Goal: Complete application form

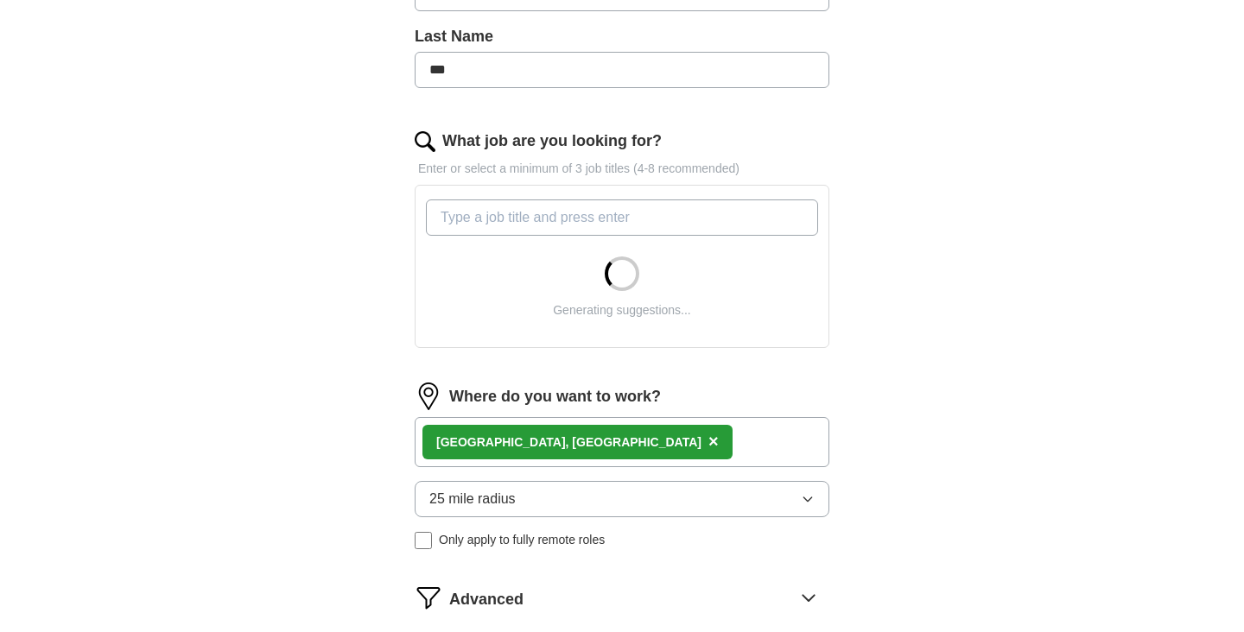
scroll to position [452, 0]
click at [741, 214] on input "What job are you looking for?" at bounding box center [622, 217] width 392 height 36
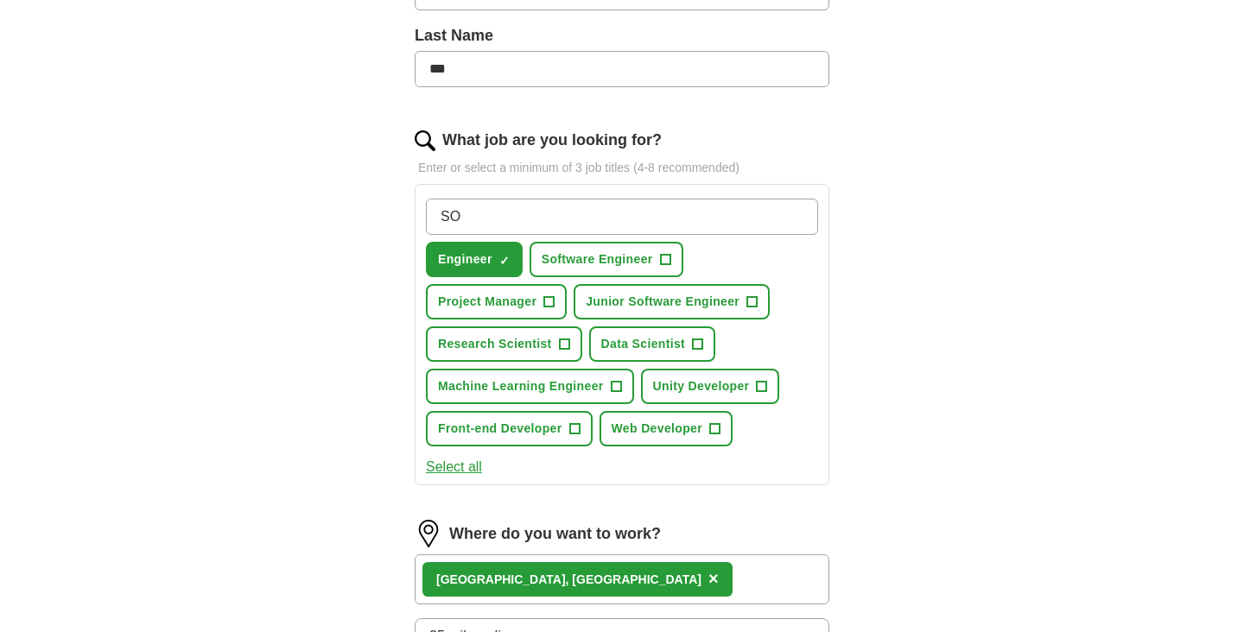
type input "S"
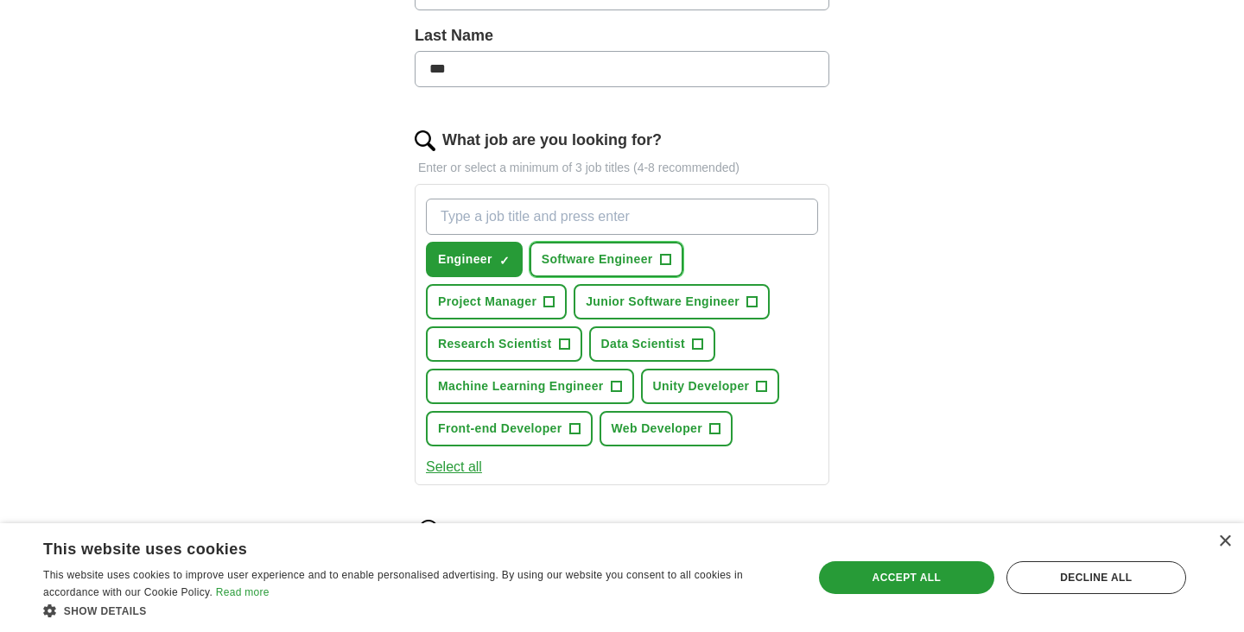
click at [660, 264] on span "+" at bounding box center [665, 260] width 10 height 14
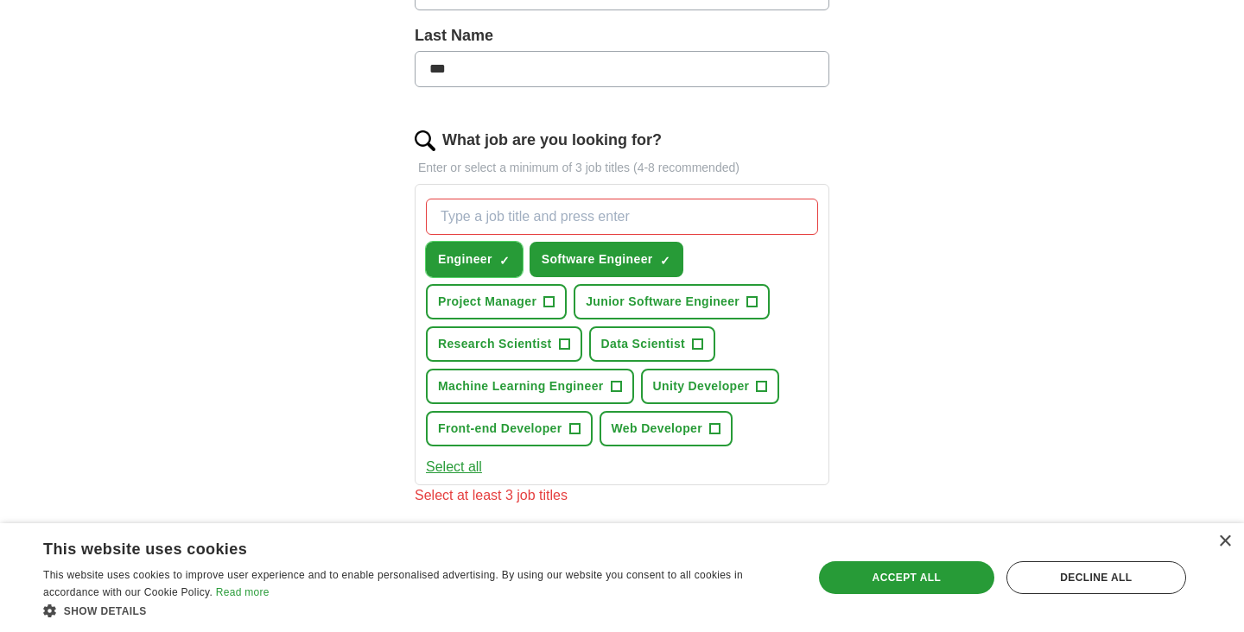
click at [494, 269] on button "Engineer ✓ ×" at bounding box center [474, 259] width 97 height 35
click at [569, 338] on span "+" at bounding box center [564, 345] width 10 height 14
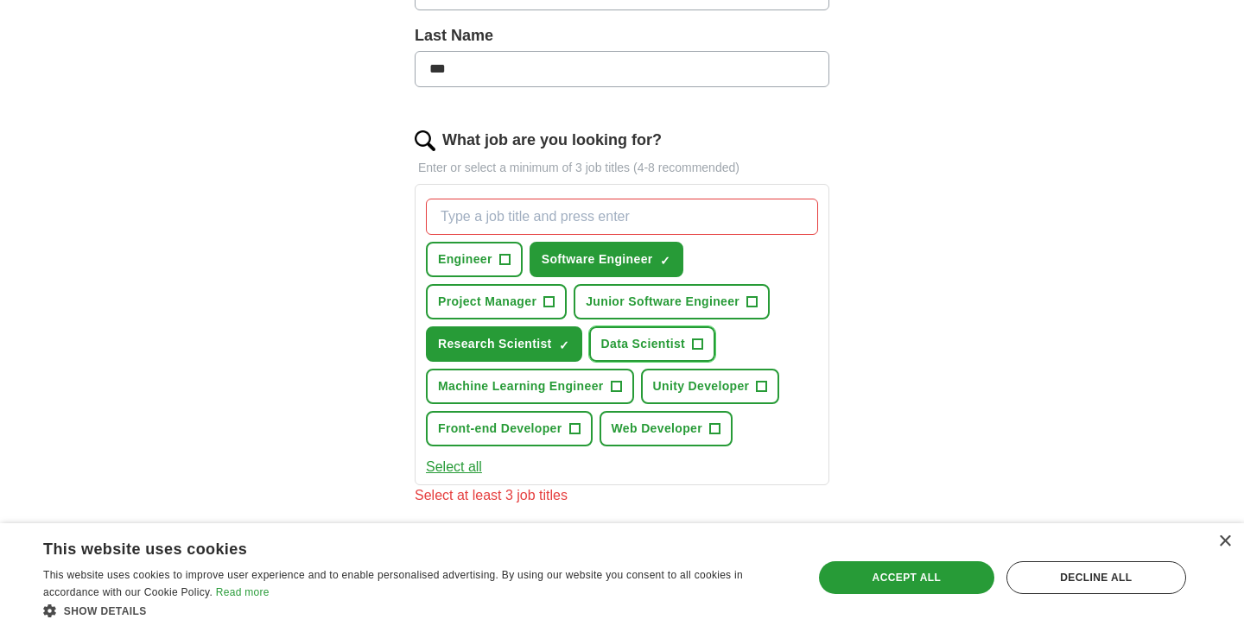
click at [601, 352] on span "Data Scientist" at bounding box center [643, 344] width 85 height 18
click at [634, 369] on button "Machine Learning Engineer +" at bounding box center [530, 386] width 208 height 35
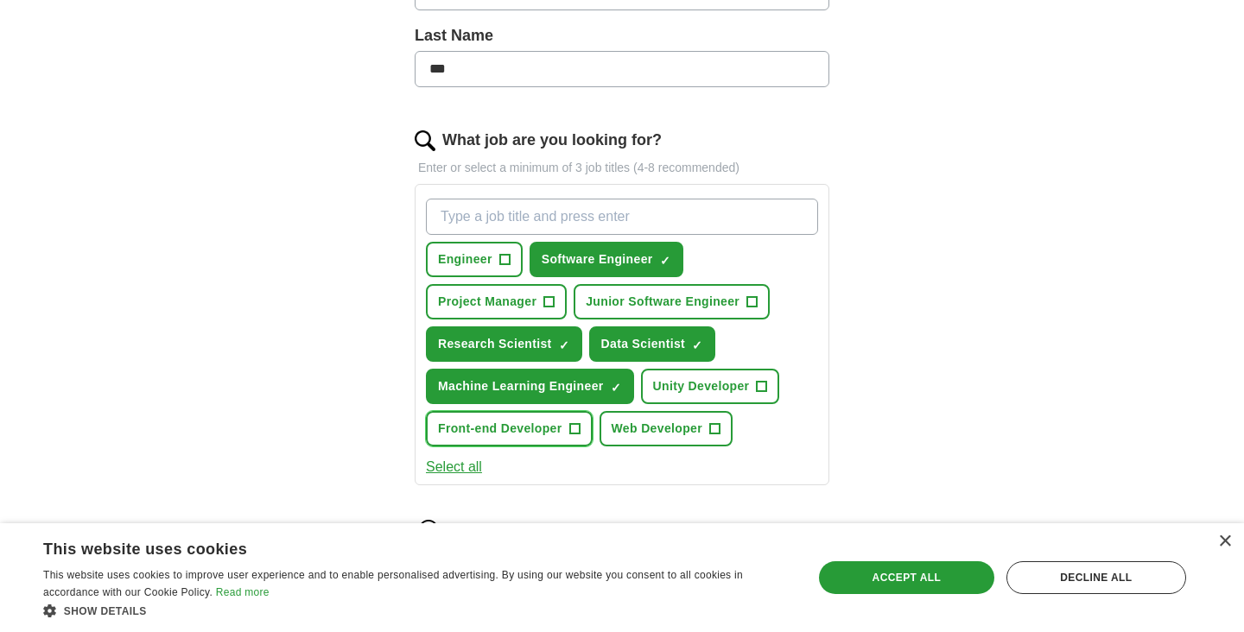
click at [592, 411] on button "Front-end Developer +" at bounding box center [509, 428] width 167 height 35
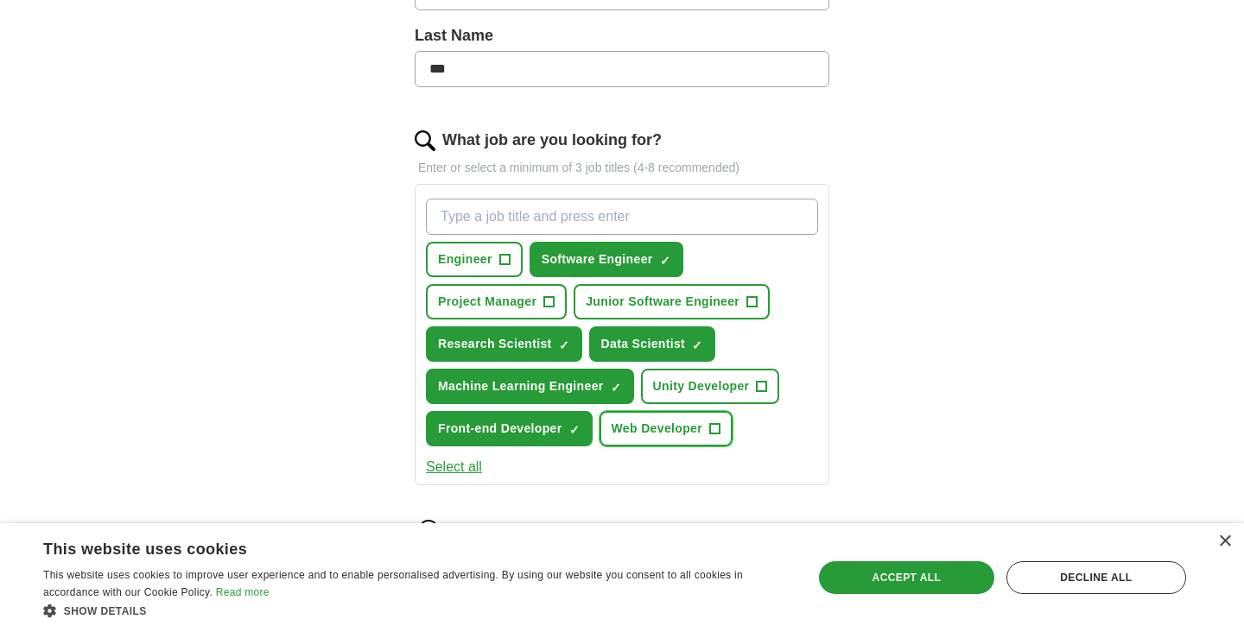
click at [599, 428] on button "Web Developer +" at bounding box center [665, 428] width 133 height 35
click at [687, 209] on input "What job are you looking for?" at bounding box center [622, 217] width 392 height 36
type input "Intern"
type input "Software Intern"
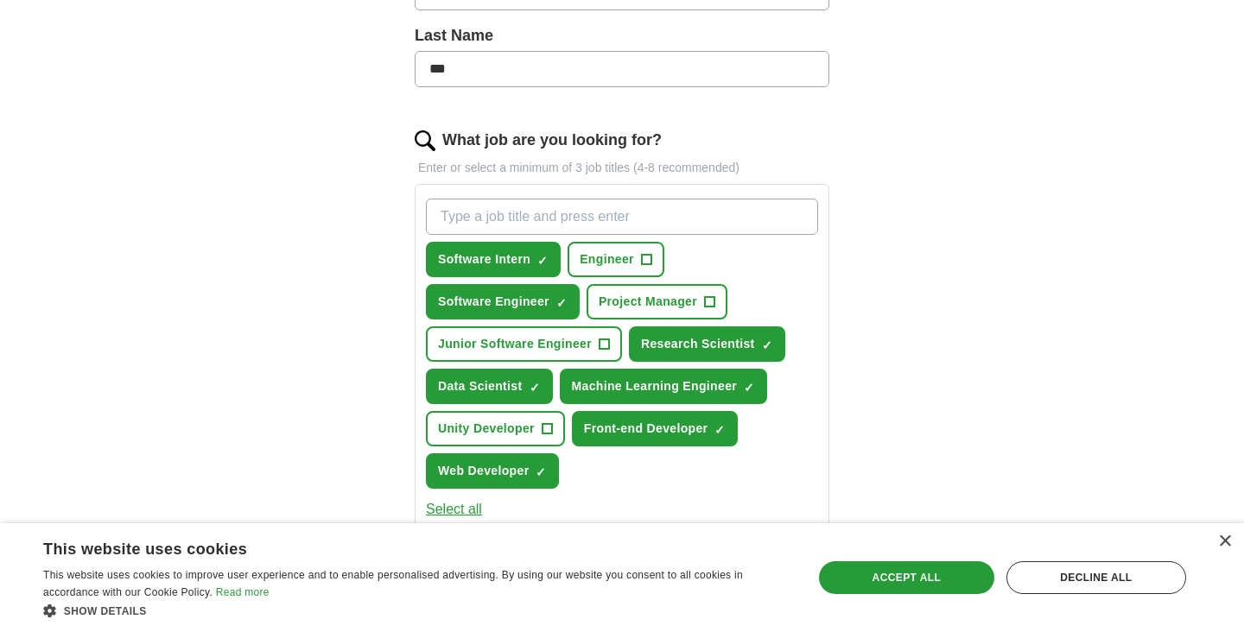
type input "d"
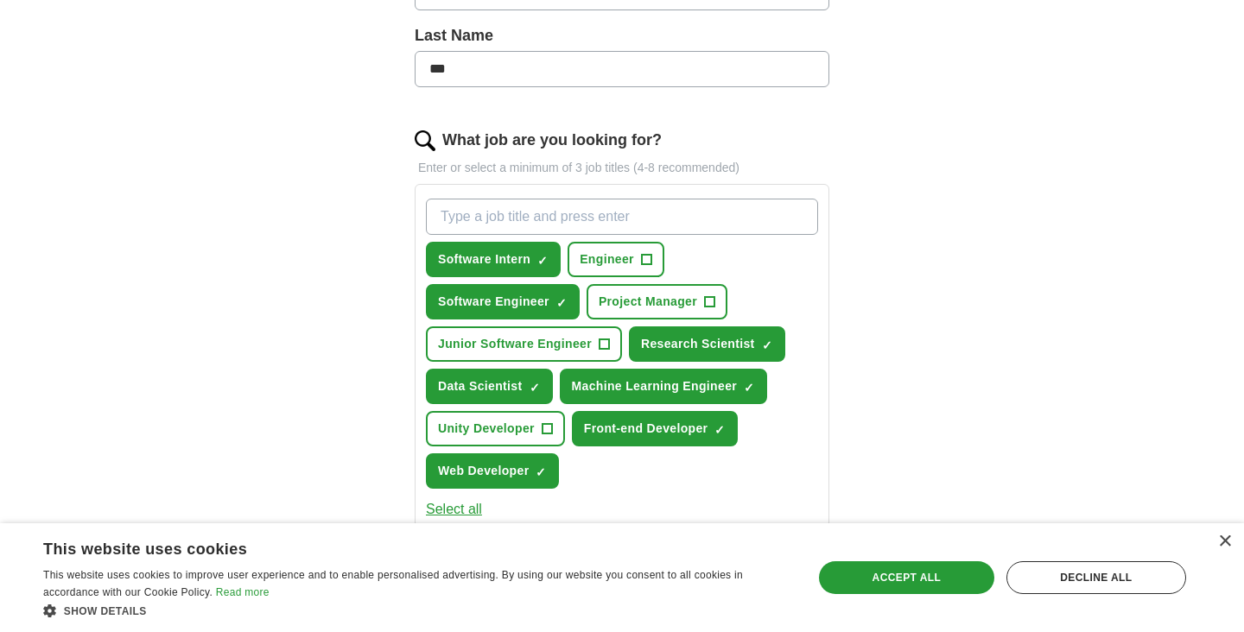
type input "d"
type input "Artificial Intelligence Engineer"
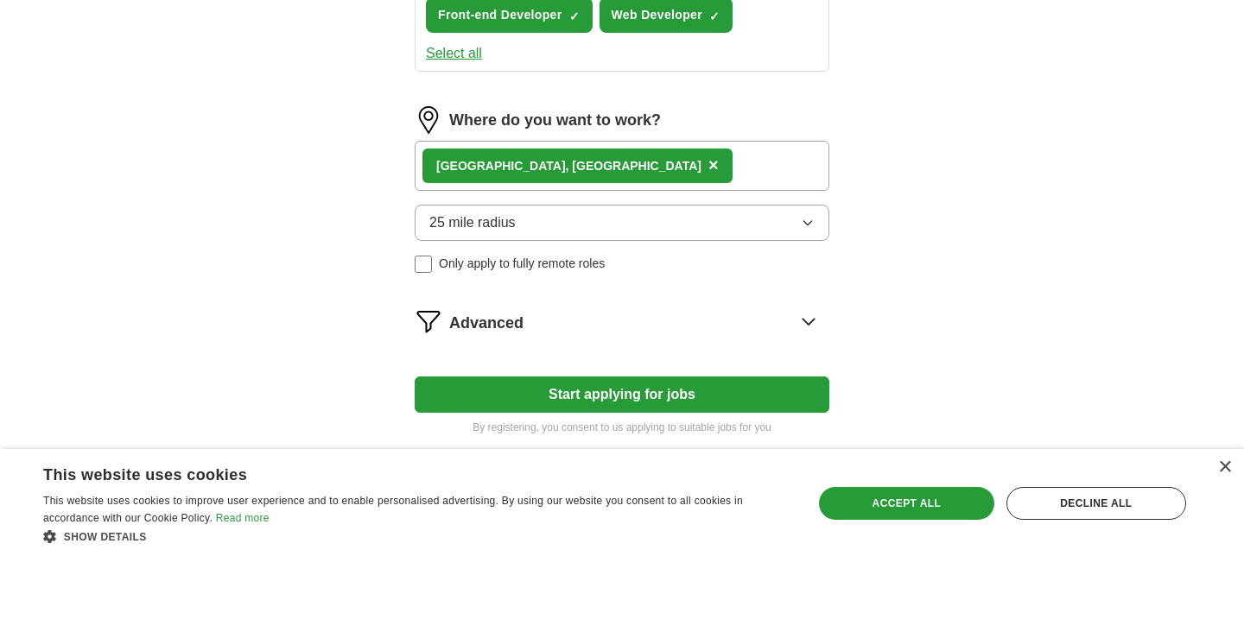
scroll to position [909, 0]
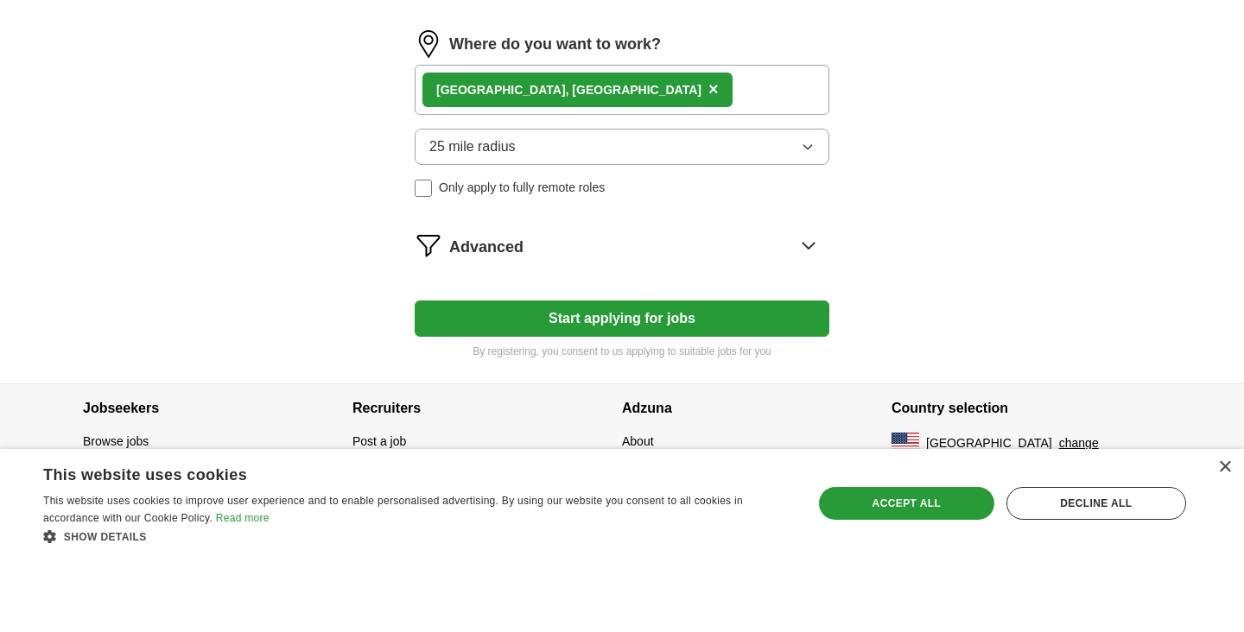
click at [664, 392] on button "Start applying for jobs" at bounding box center [622, 393] width 415 height 36
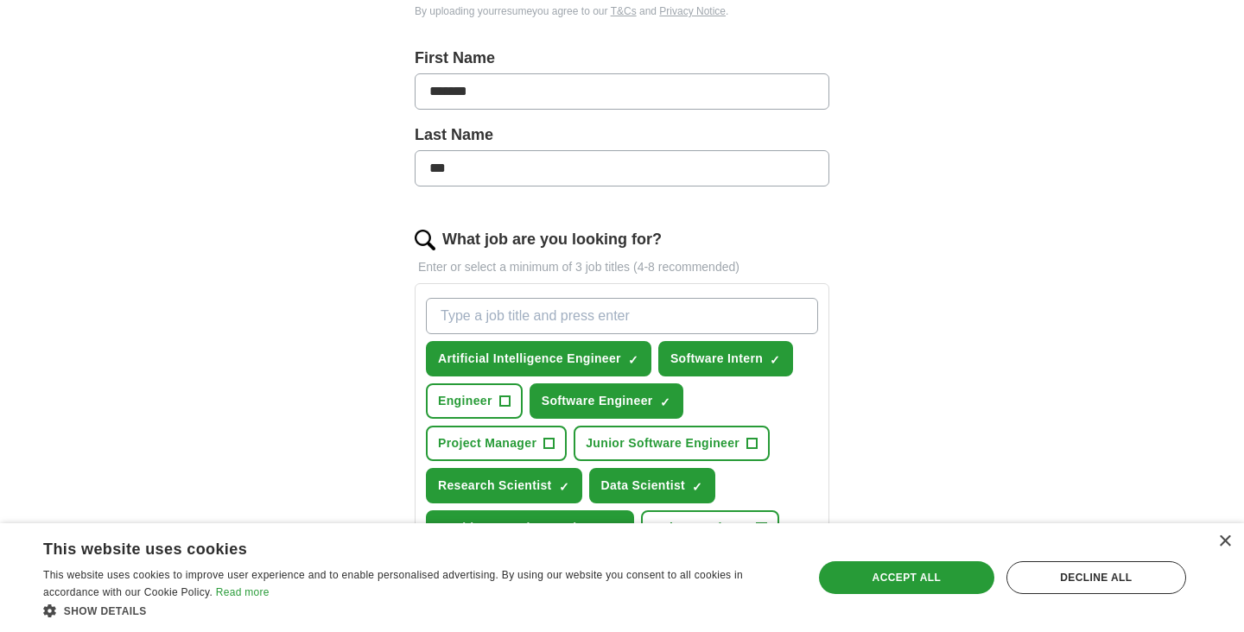
select select "**"
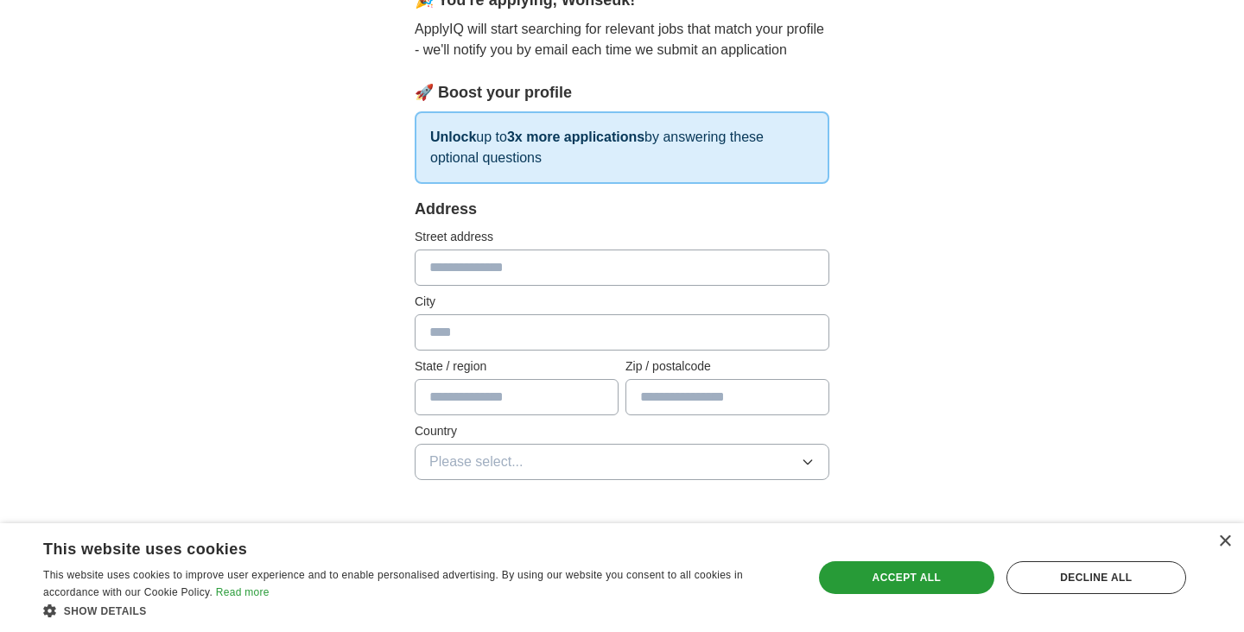
scroll to position [177, 0]
click at [723, 275] on input "text" at bounding box center [622, 268] width 415 height 36
type input "**********"
type input "******"
type input "**"
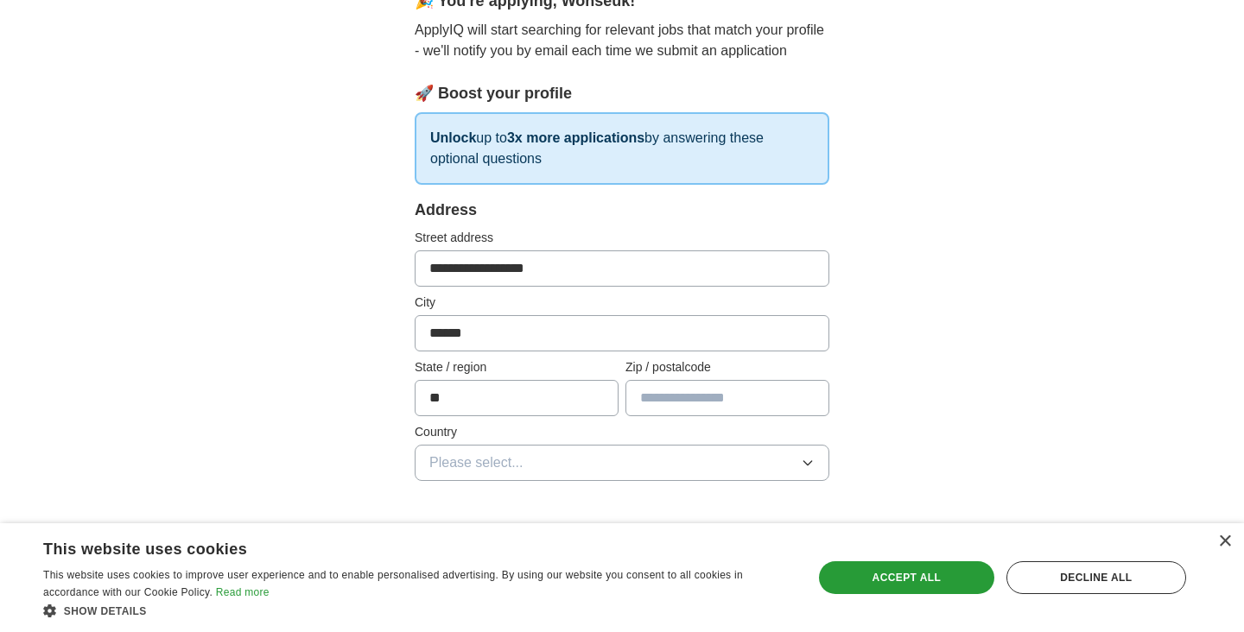
type input "*****"
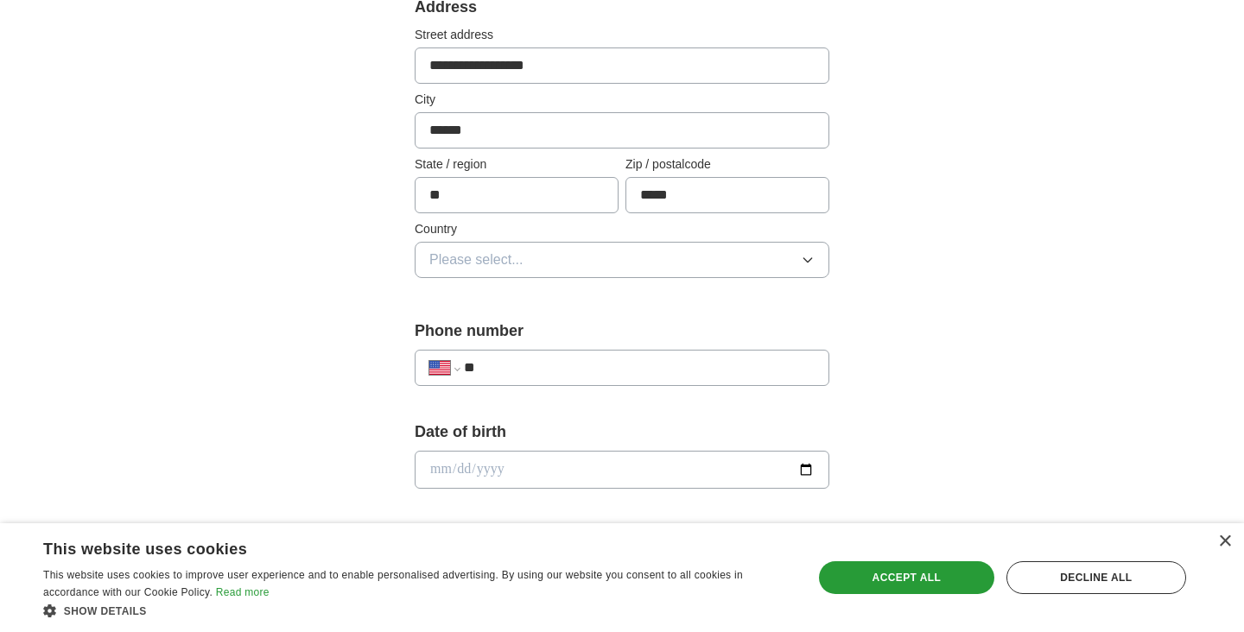
scroll to position [385, 0]
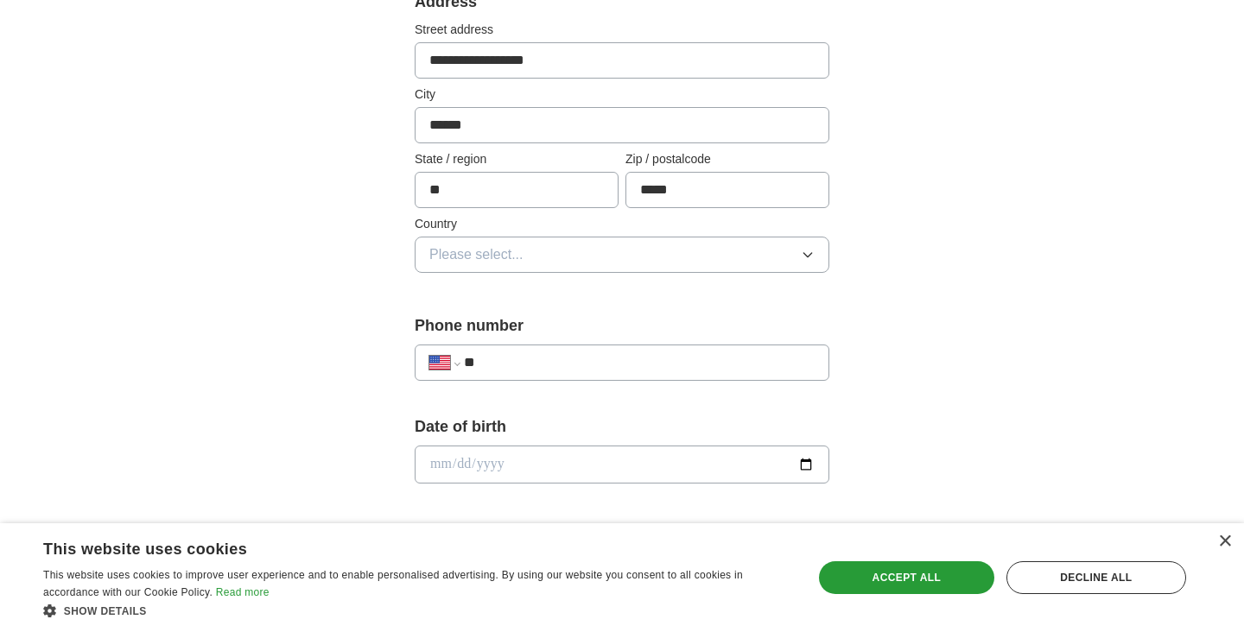
click at [751, 244] on button "Please select..." at bounding box center [622, 255] width 415 height 36
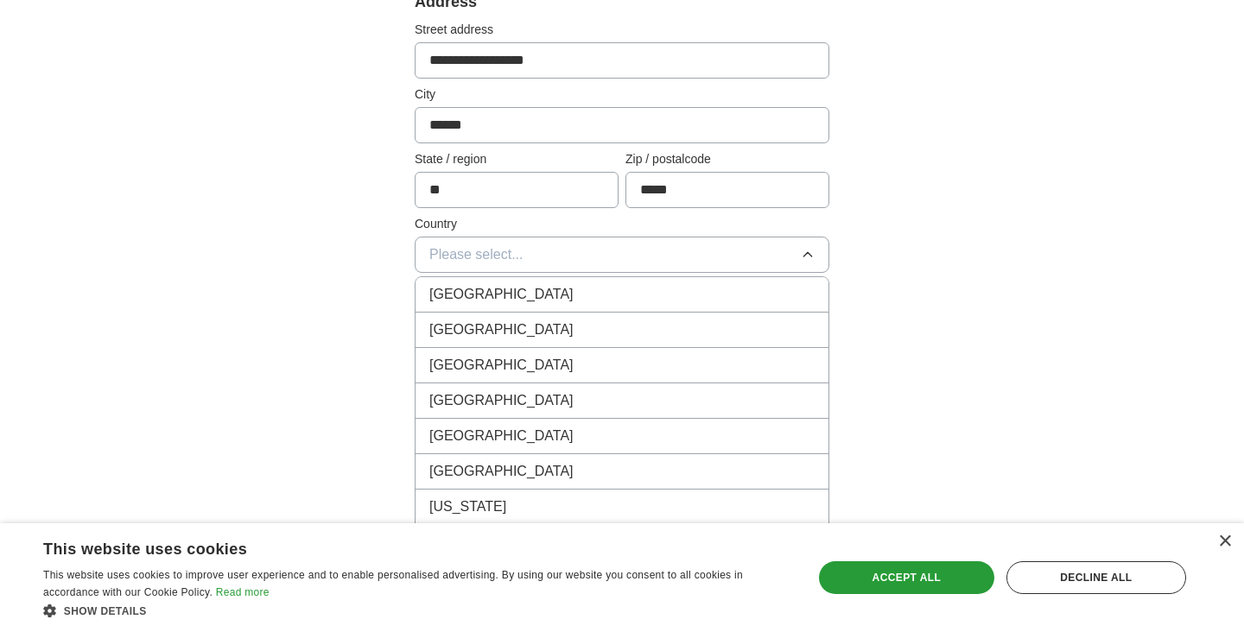
click at [528, 335] on div "[GEOGRAPHIC_DATA]" at bounding box center [621, 330] width 385 height 21
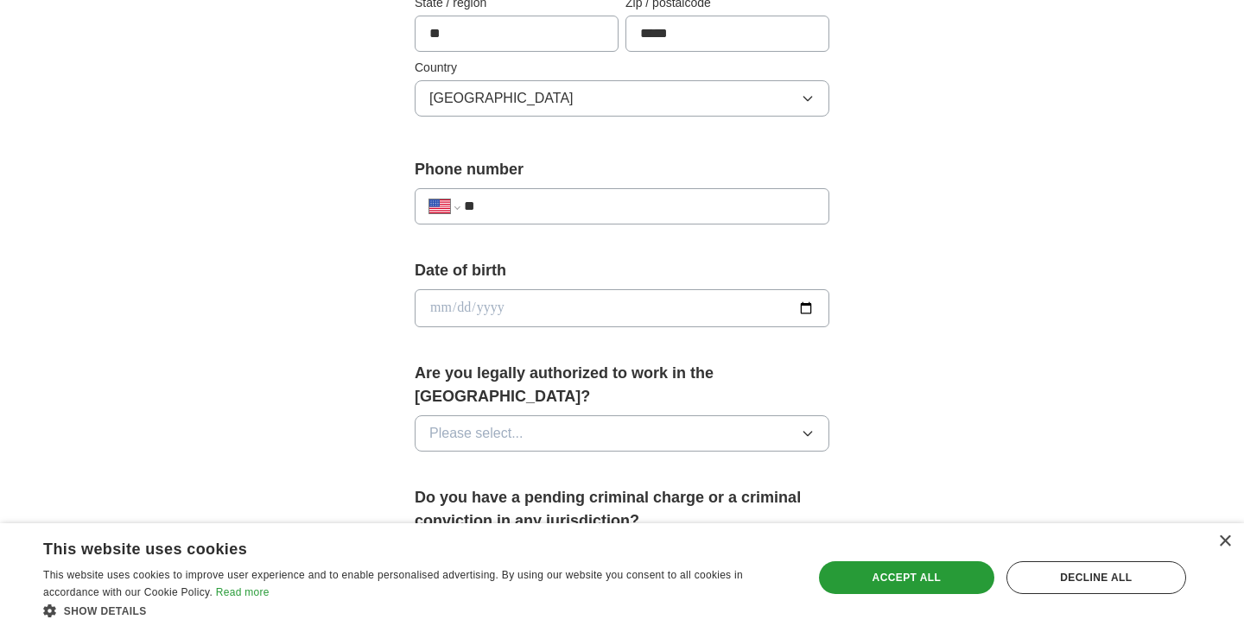
scroll to position [596, 0]
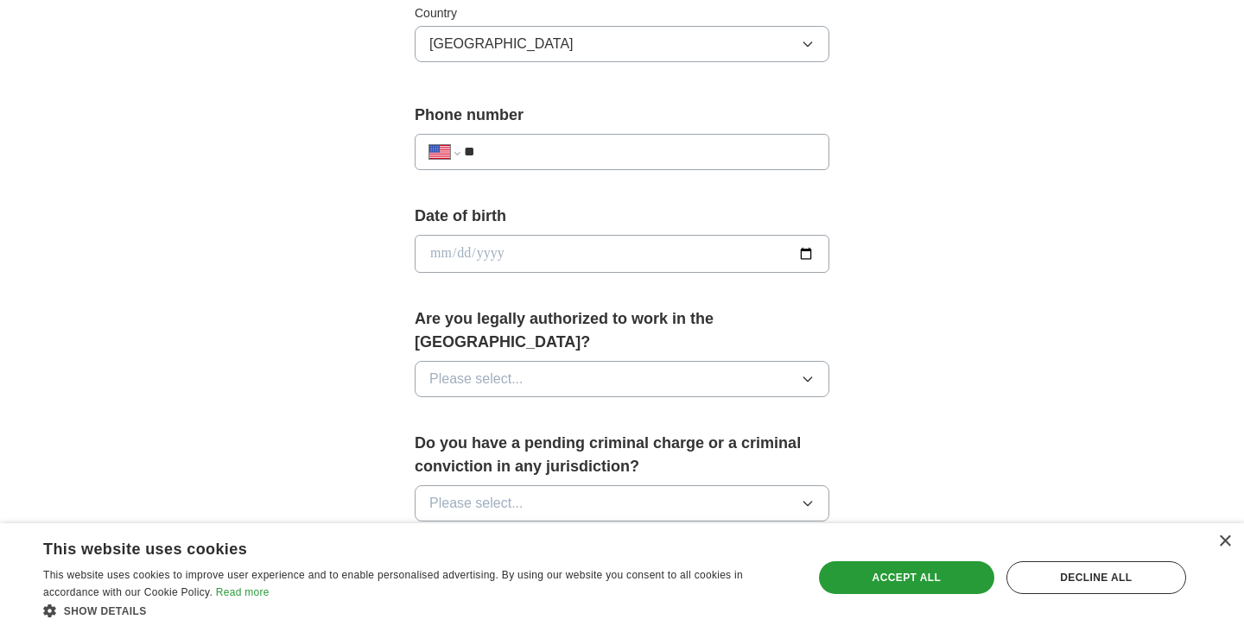
click at [559, 143] on input "**" at bounding box center [639, 152] width 351 height 21
type input "**********"
click at [687, 252] on input "date" at bounding box center [622, 254] width 415 height 38
type input "**********"
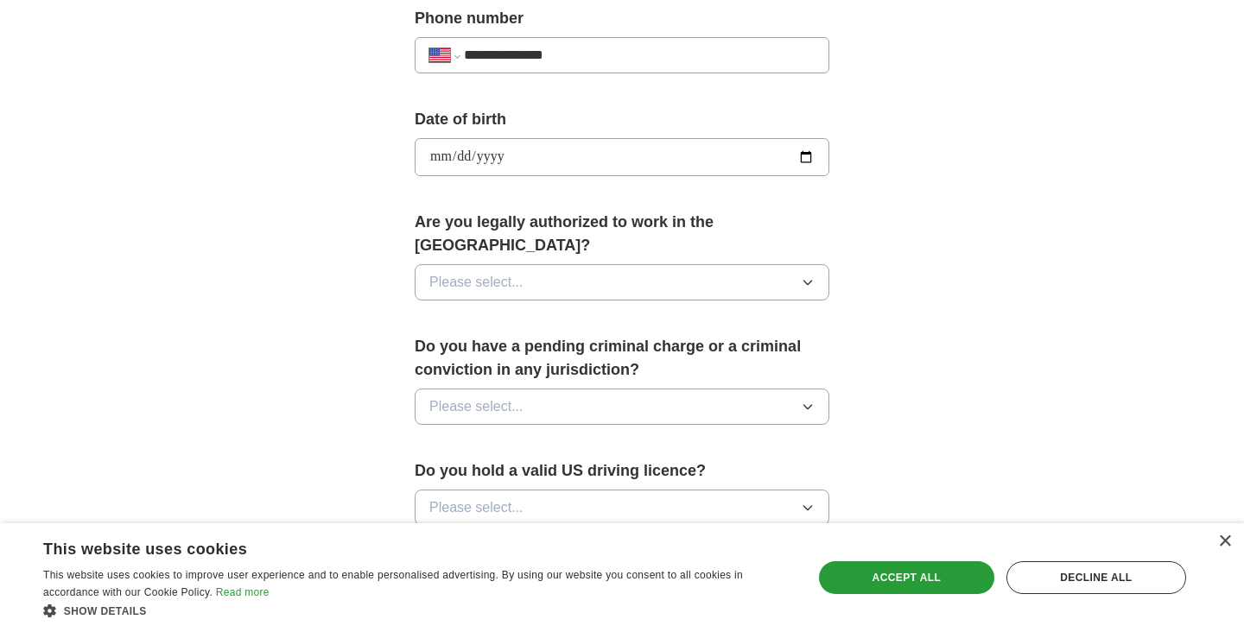
scroll to position [700, 0]
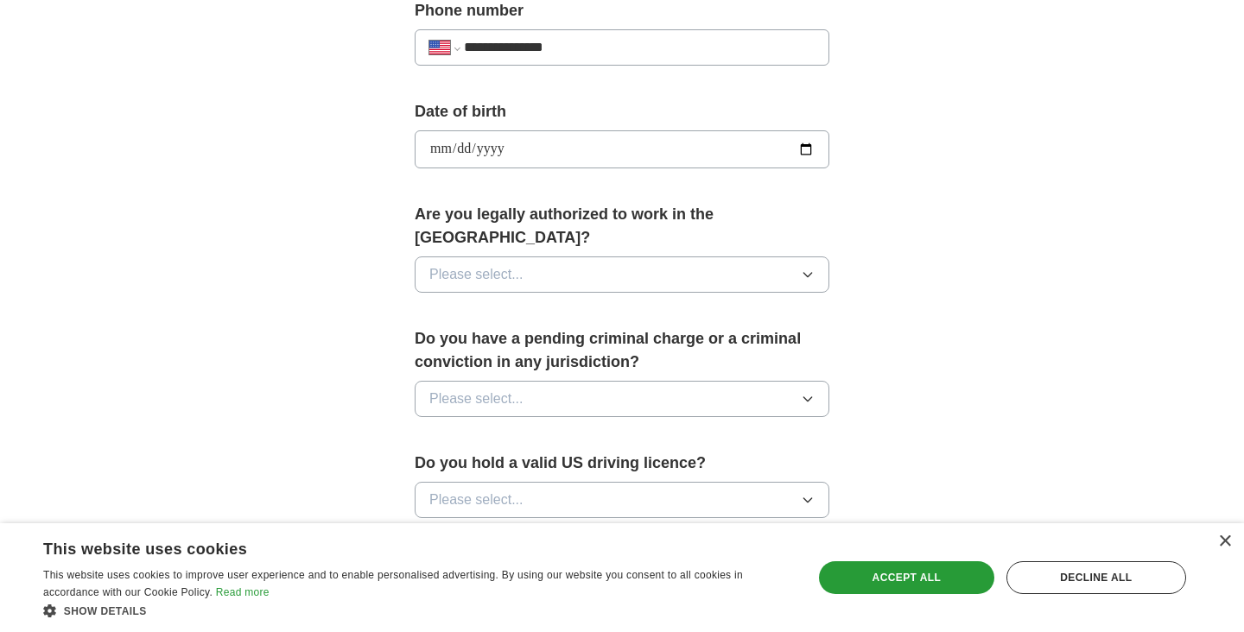
click at [800, 257] on button "Please select..." at bounding box center [622, 275] width 415 height 36
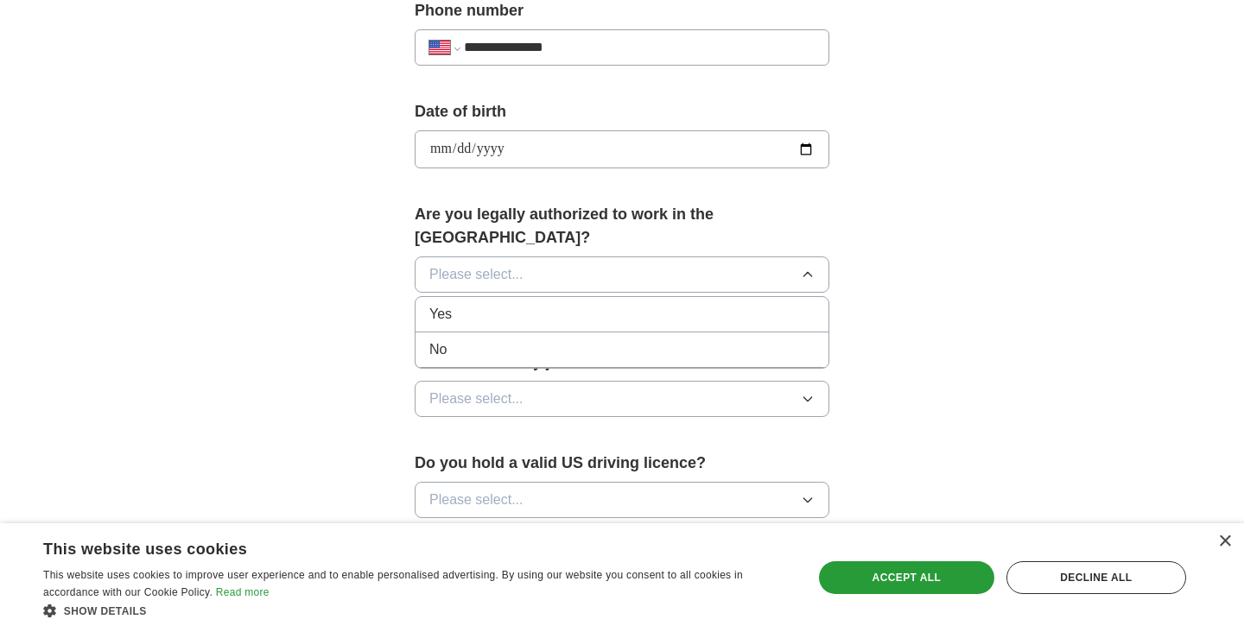
click at [669, 304] on div "Yes" at bounding box center [621, 314] width 385 height 21
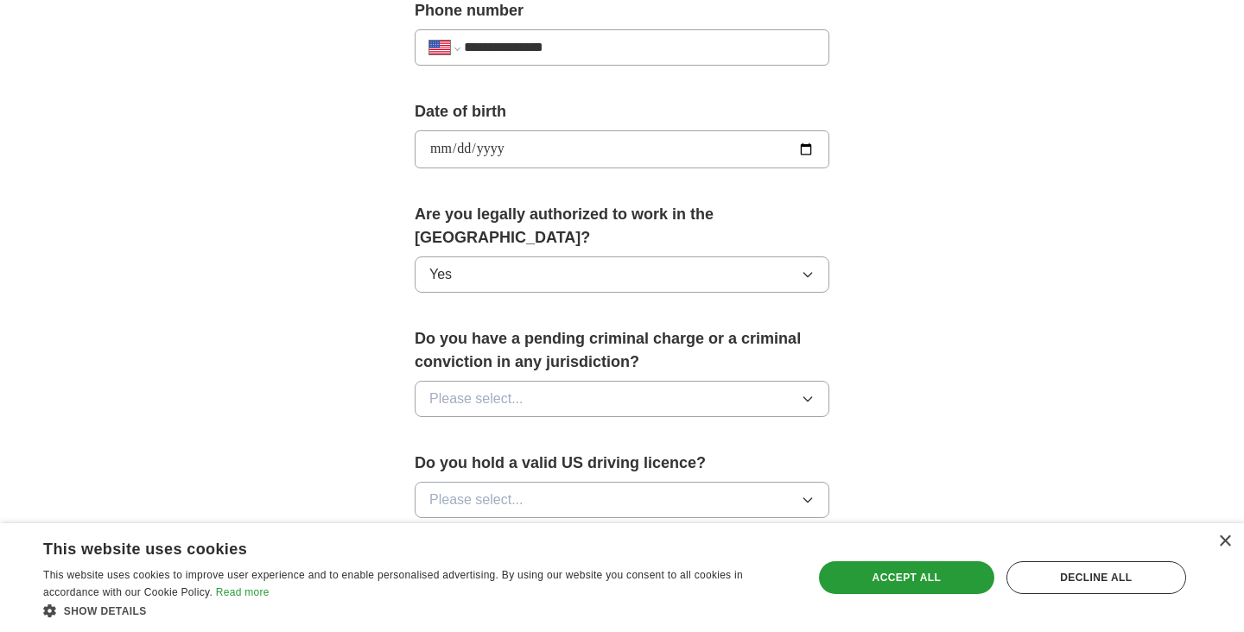
click at [809, 392] on icon "button" at bounding box center [808, 399] width 14 height 14
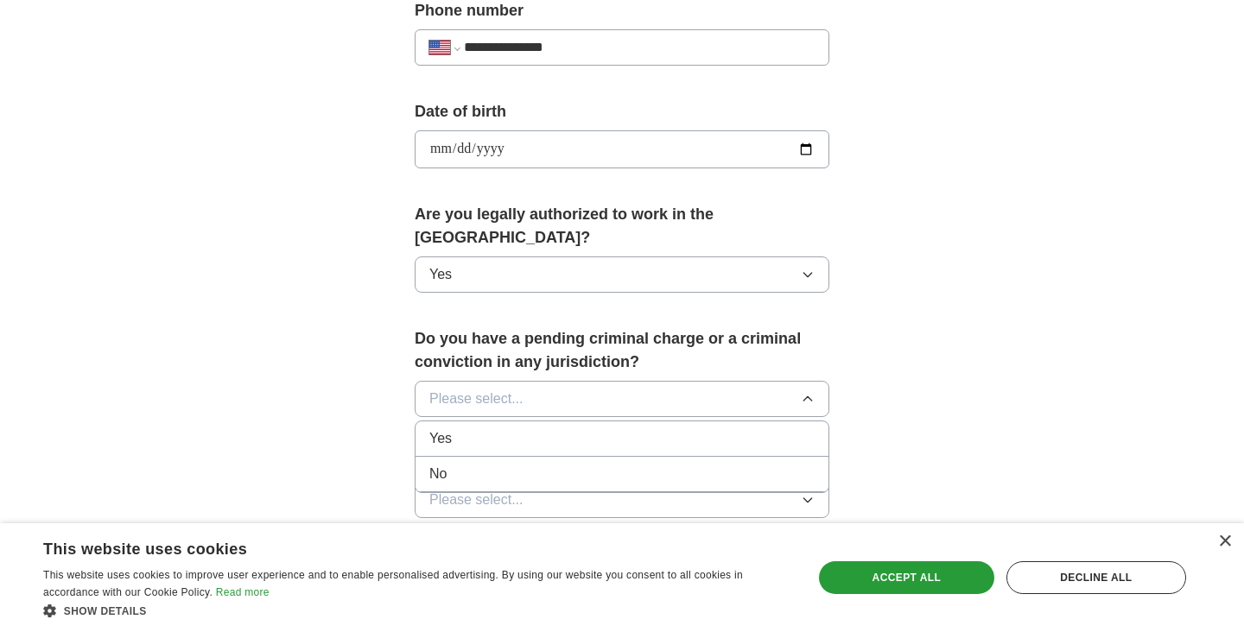
click at [732, 464] on div "No" at bounding box center [621, 474] width 385 height 21
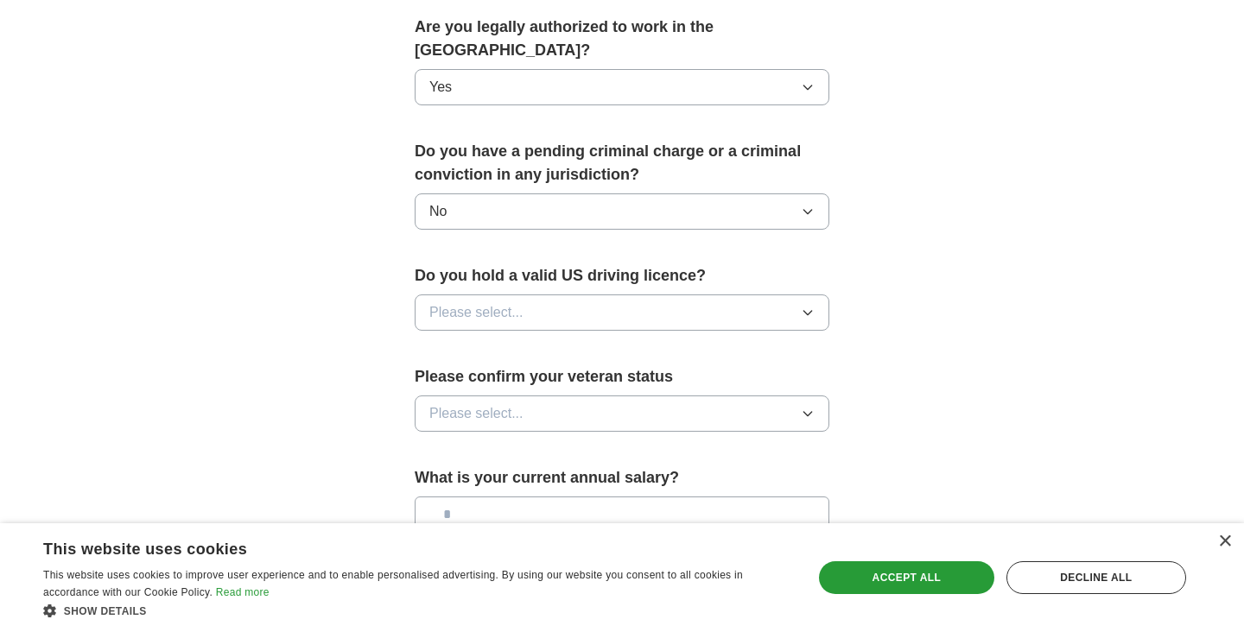
scroll to position [890, 0]
click at [801, 304] on icon "button" at bounding box center [808, 311] width 14 height 14
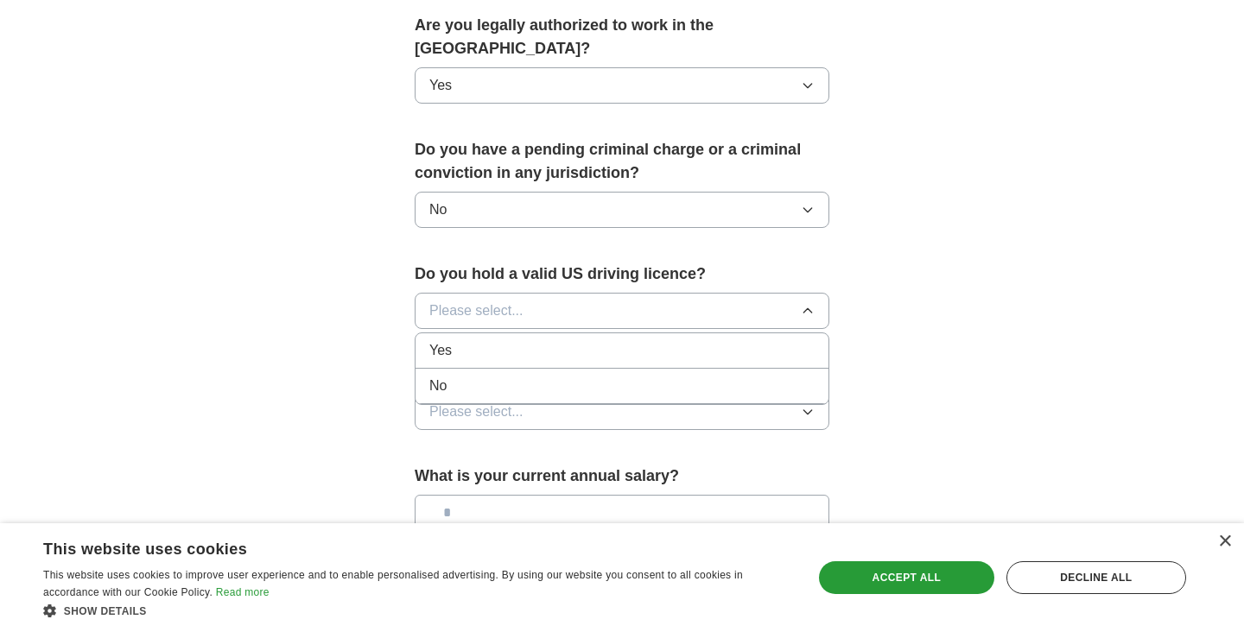
click at [775, 376] on div "No" at bounding box center [621, 386] width 385 height 21
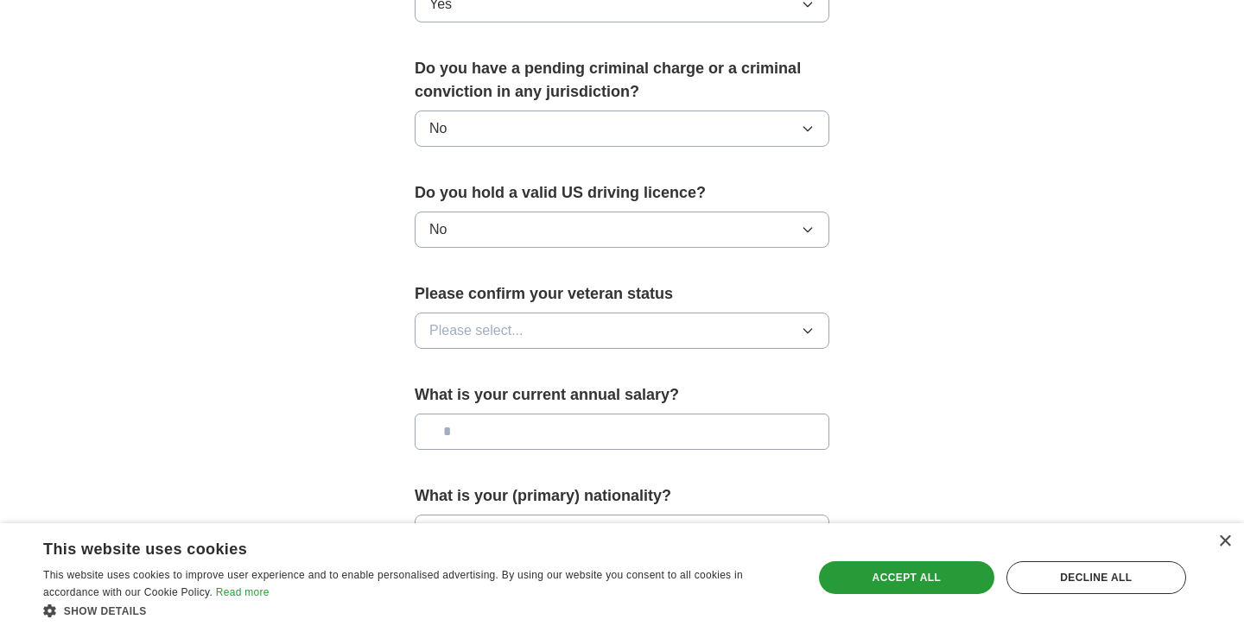
scroll to position [1002, 0]
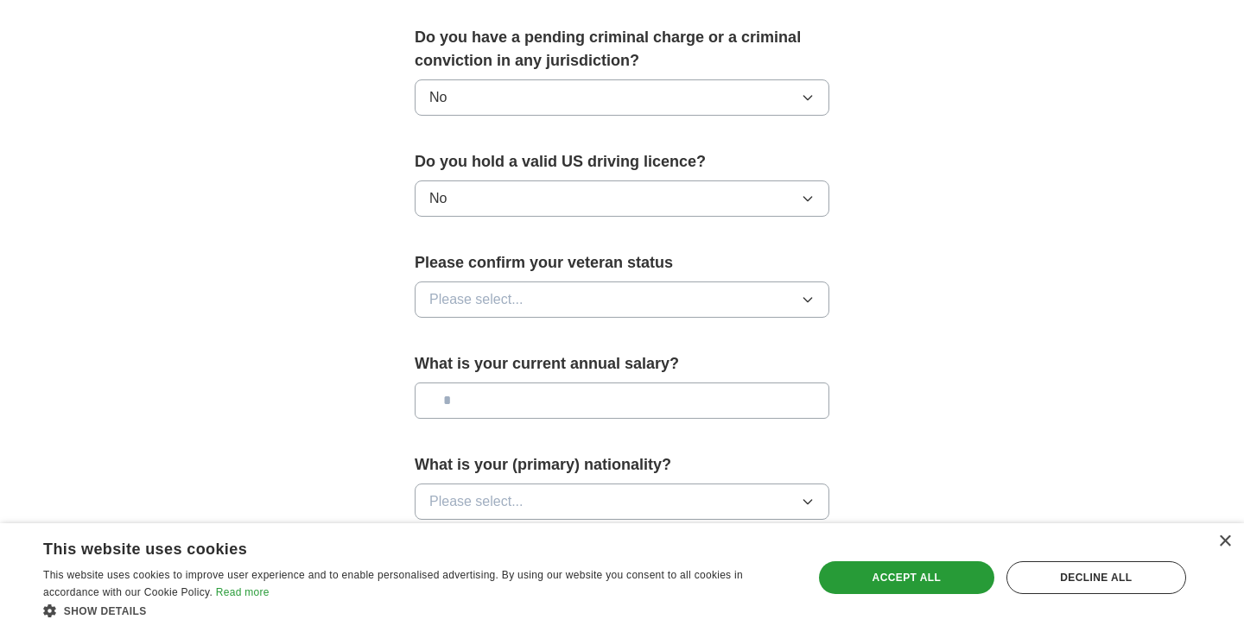
click at [809, 293] on icon "button" at bounding box center [808, 300] width 14 height 14
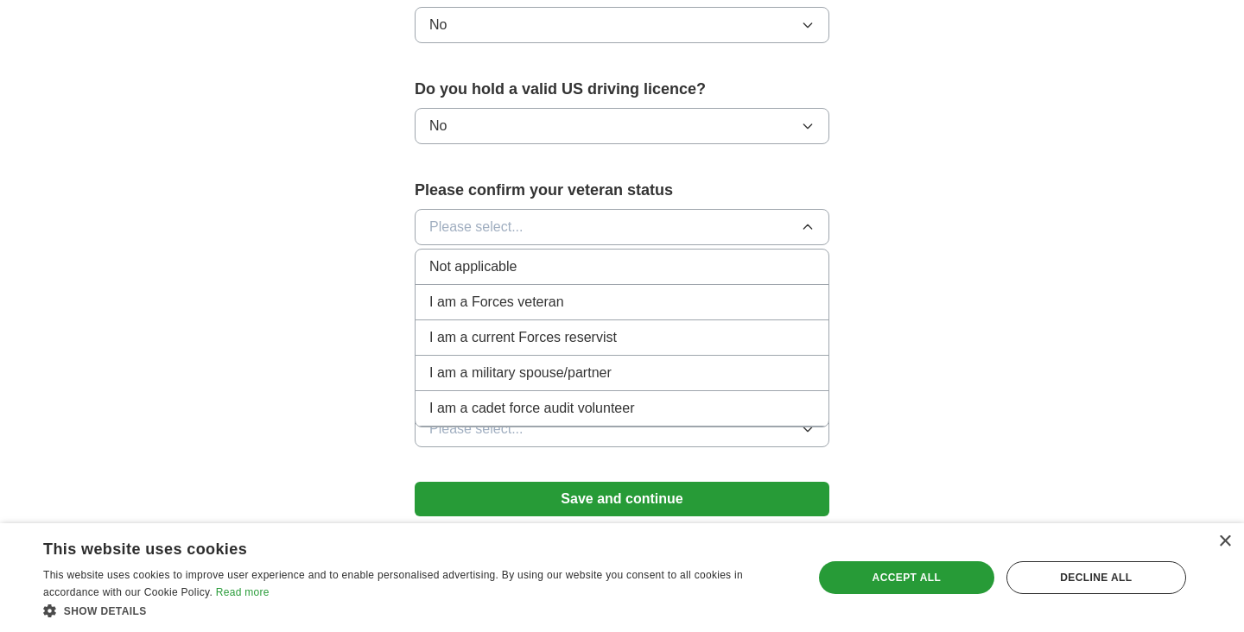
scroll to position [1075, 0]
click at [709, 249] on li "Not applicable" at bounding box center [621, 266] width 413 height 35
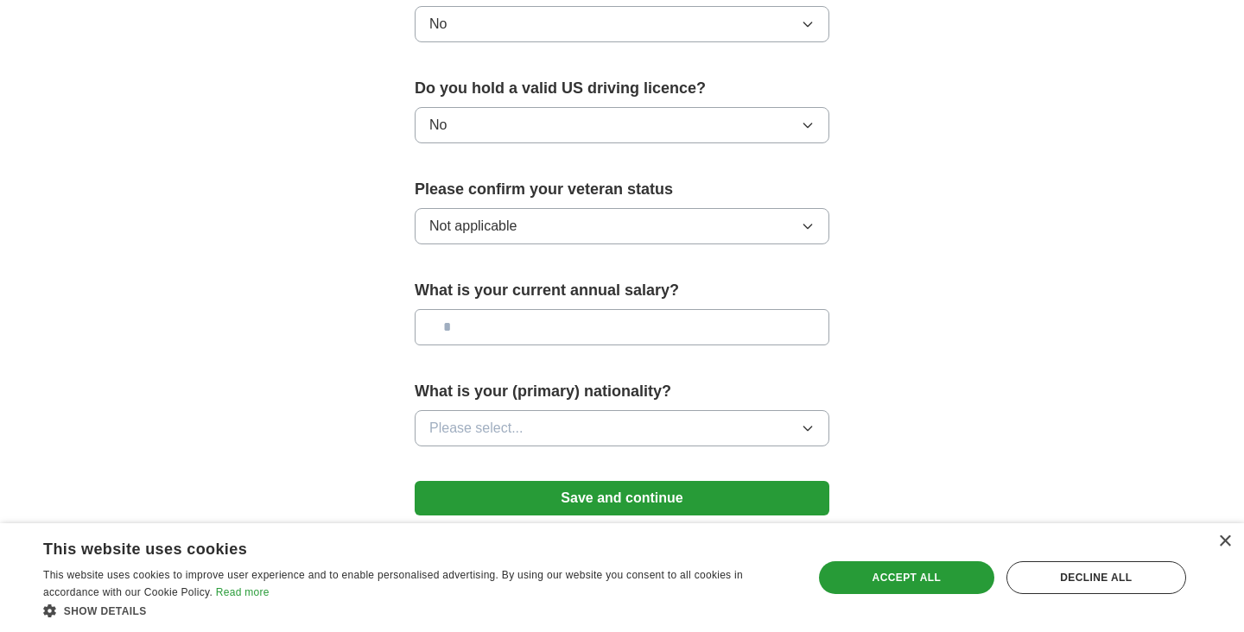
click at [745, 309] on input "text" at bounding box center [622, 327] width 415 height 36
type input "**"
click at [648, 410] on button "Please select..." at bounding box center [622, 428] width 415 height 36
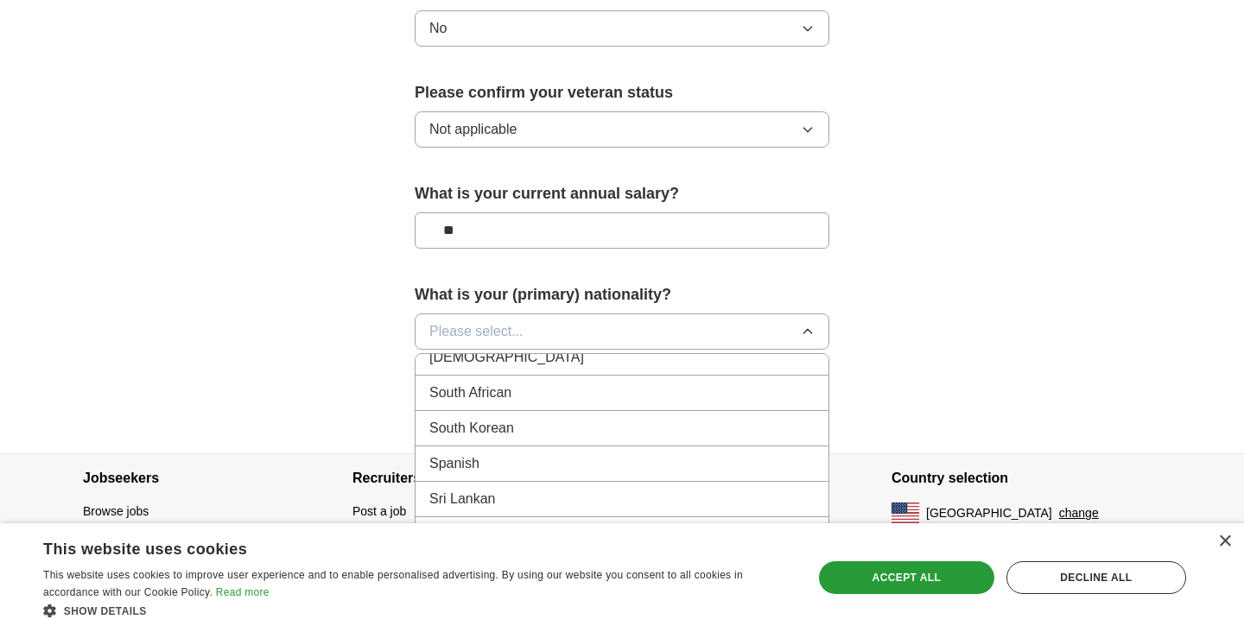
scroll to position [5749, 0]
click at [593, 419] on div "South Korean" at bounding box center [621, 429] width 385 height 21
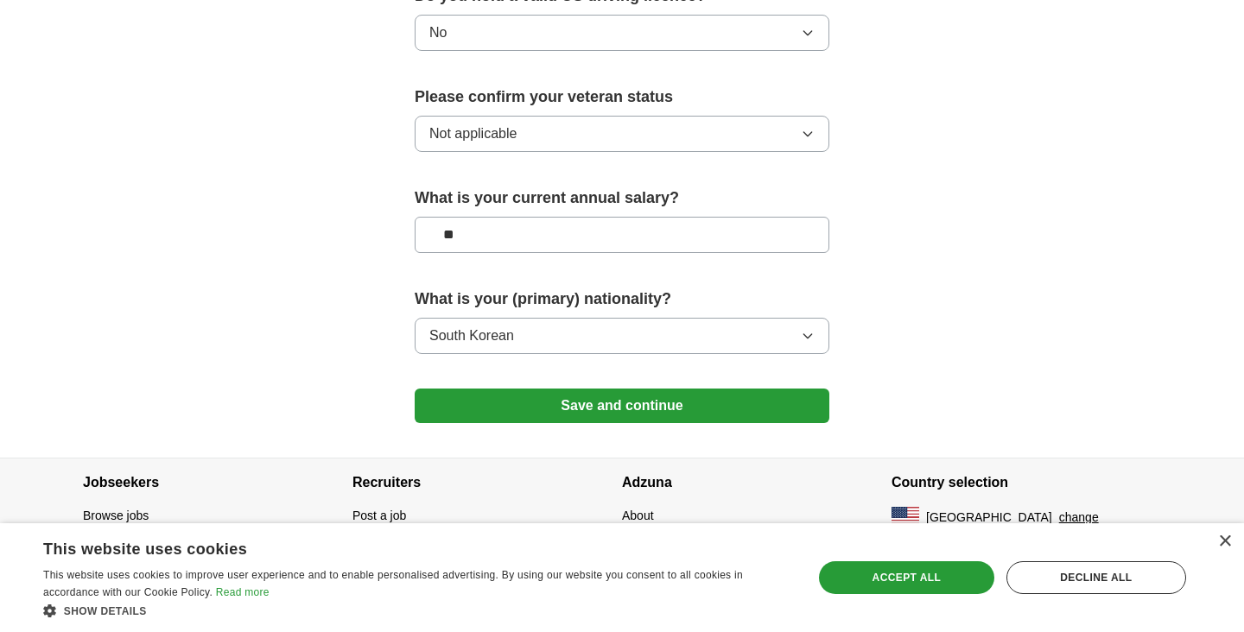
scroll to position [1140, 0]
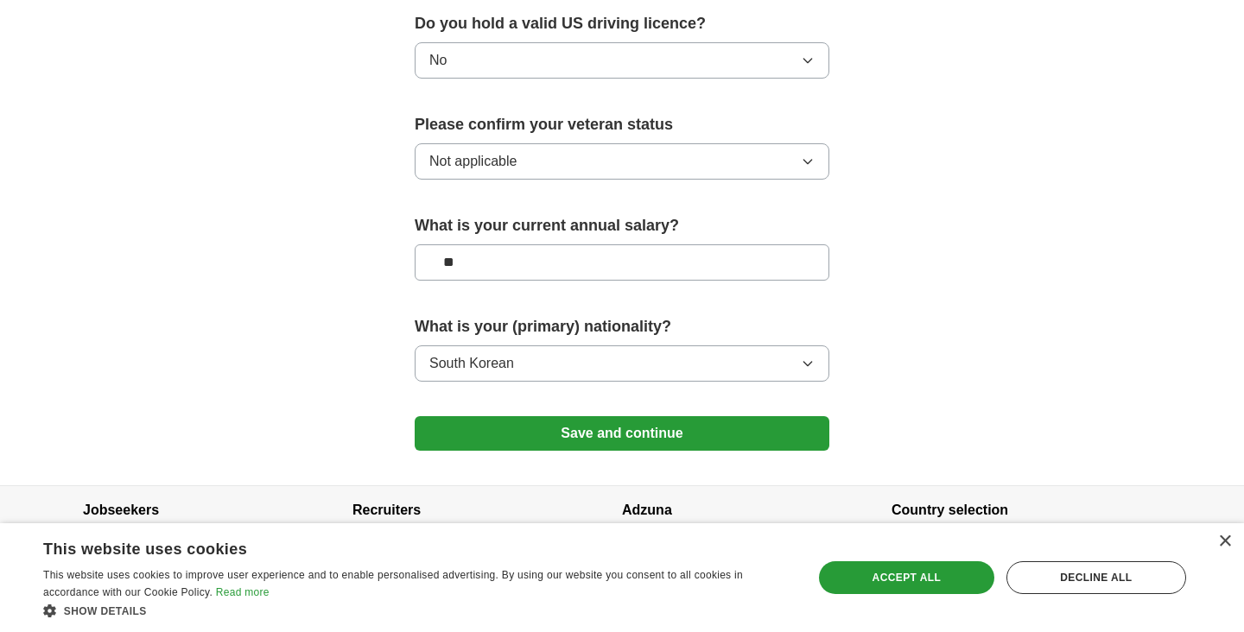
click at [675, 416] on button "Save and continue" at bounding box center [622, 433] width 415 height 35
